Goal: Information Seeking & Learning: Learn about a topic

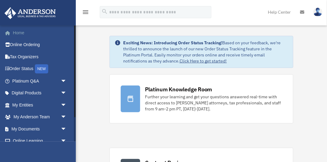
click at [21, 33] on link "Home" at bounding box center [40, 33] width 72 height 12
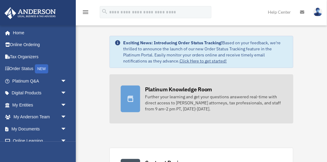
click at [178, 93] on div "Platinum Knowledge Room" at bounding box center [178, 90] width 67 height 8
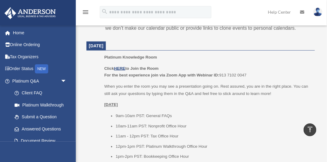
scroll to position [252, 0]
click at [120, 69] on u "HERE" at bounding box center [119, 68] width 11 height 5
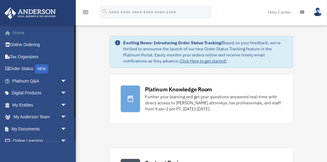
click at [21, 32] on link "Home" at bounding box center [40, 33] width 72 height 12
click at [20, 32] on link "Home" at bounding box center [40, 33] width 72 height 12
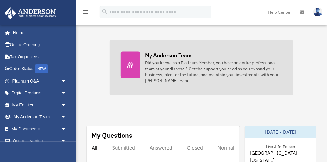
scroll to position [254, 0]
click at [161, 57] on div "My Anderson Team" at bounding box center [168, 56] width 47 height 8
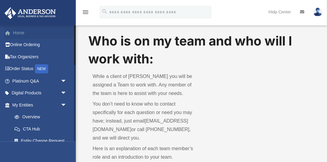
click at [23, 33] on link "Home" at bounding box center [40, 33] width 72 height 12
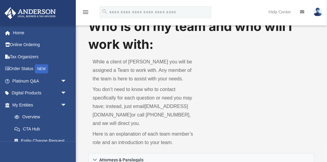
scroll to position [23, 0]
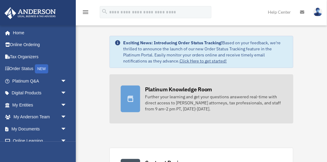
click at [171, 90] on div "Platinum Knowledge Room" at bounding box center [178, 90] width 67 height 8
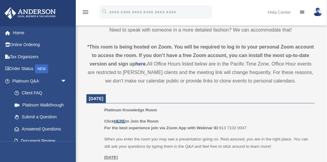
scroll to position [198, 0]
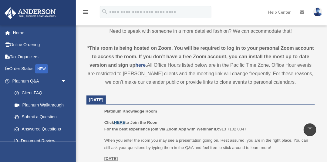
click at [121, 122] on u "HERE" at bounding box center [119, 122] width 11 height 5
